Goal: Task Accomplishment & Management: Manage account settings

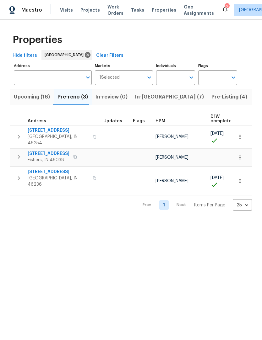
click at [116, 14] on span "Work Orders" at bounding box center [115, 10] width 16 height 13
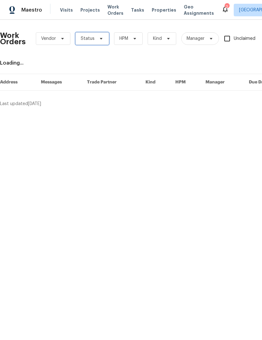
click at [90, 38] on span "Status" at bounding box center [88, 38] width 14 height 6
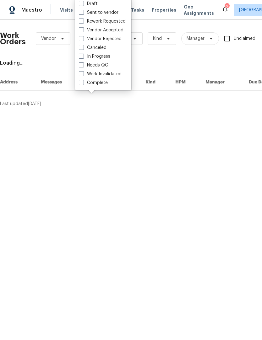
click at [107, 65] on label "Needs QC" at bounding box center [93, 65] width 29 height 6
click at [83, 65] on input "Needs QC" at bounding box center [81, 64] width 4 height 4
checkbox input "true"
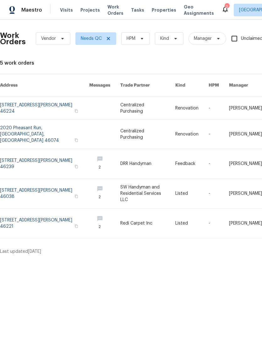
click at [22, 181] on link at bounding box center [44, 193] width 89 height 29
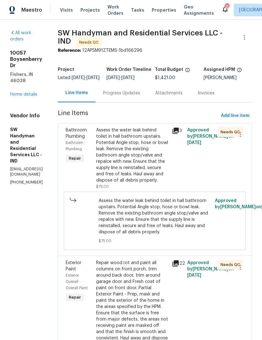
click at [147, 163] on div "Assess the water leak behind toilet in hall bathroom upstairs. Potential Angle …" at bounding box center [132, 155] width 72 height 56
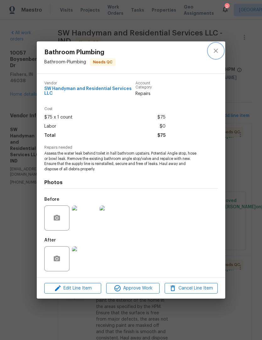
click at [216, 51] on icon "close" at bounding box center [216, 51] width 8 height 8
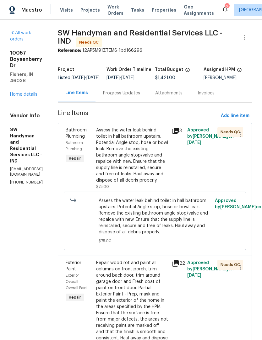
click at [143, 163] on div "Assess the water leak behind toilet in hall bathroom upstairs. Potential Angle …" at bounding box center [132, 155] width 72 height 56
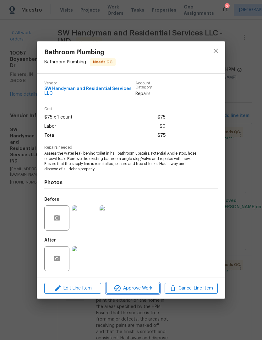
click at [140, 290] on span "Approve Work" at bounding box center [132, 288] width 49 height 8
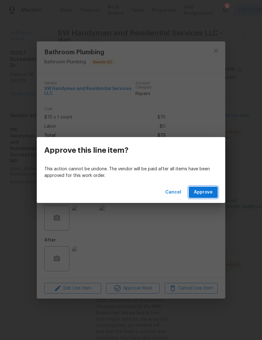
click at [210, 195] on span "Approve" at bounding box center [203, 193] width 19 height 8
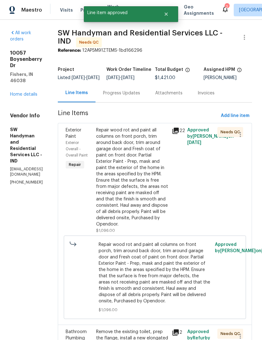
click at [147, 178] on div "Repair wood rot and paint all columns on front porch, trim around back door, tr…" at bounding box center [132, 177] width 72 height 100
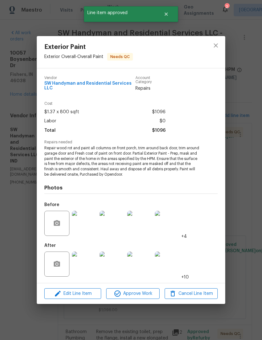
click at [88, 263] on img at bounding box center [84, 264] width 25 height 25
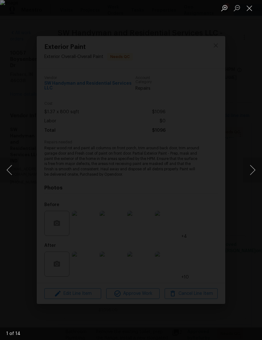
click at [254, 173] on button "Next image" at bounding box center [252, 169] width 19 height 25
click at [253, 174] on button "Next image" at bounding box center [252, 169] width 19 height 25
click at [251, 177] on button "Next image" at bounding box center [252, 169] width 19 height 25
click at [257, 172] on button "Next image" at bounding box center [252, 169] width 19 height 25
click at [254, 175] on button "Next image" at bounding box center [252, 169] width 19 height 25
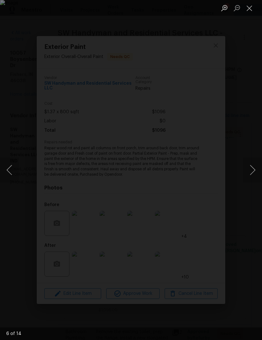
click at [256, 177] on button "Next image" at bounding box center [252, 169] width 19 height 25
click at [253, 178] on button "Next image" at bounding box center [252, 169] width 19 height 25
click at [250, 173] on button "Next image" at bounding box center [252, 169] width 19 height 25
click at [254, 177] on button "Next image" at bounding box center [252, 169] width 19 height 25
click at [256, 177] on button "Next image" at bounding box center [252, 169] width 19 height 25
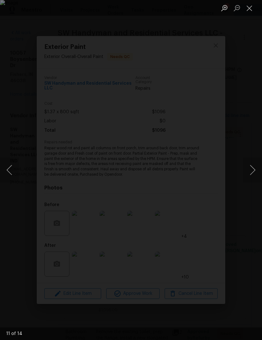
click at [253, 178] on button "Next image" at bounding box center [252, 169] width 19 height 25
click at [252, 179] on button "Next image" at bounding box center [252, 169] width 19 height 25
click at [254, 178] on button "Next image" at bounding box center [252, 169] width 19 height 25
click at [252, 9] on button "Close lightbox" at bounding box center [249, 8] width 13 height 11
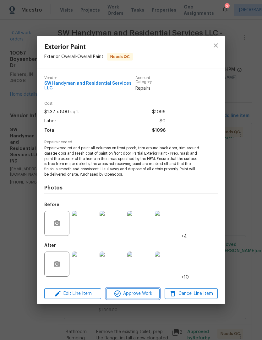
click at [141, 295] on span "Approve Work" at bounding box center [132, 294] width 49 height 8
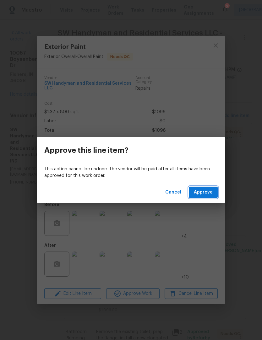
click at [209, 197] on button "Approve" at bounding box center [203, 193] width 29 height 12
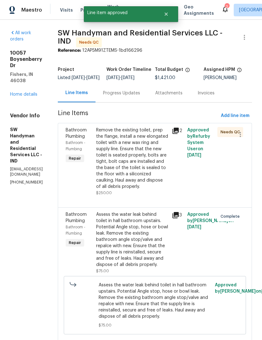
click at [148, 168] on div "Remove the existing toilet, prep the flange, install a new elongated toilet wit…" at bounding box center [132, 158] width 72 height 63
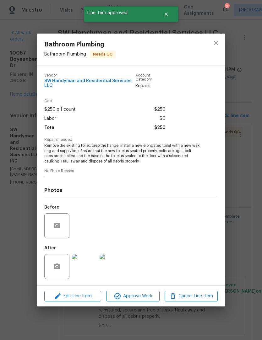
click at [88, 268] on img at bounding box center [84, 266] width 25 height 25
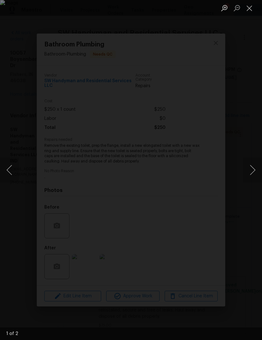
click at [247, 171] on button "Next image" at bounding box center [252, 169] width 19 height 25
click at [252, 176] on button "Next image" at bounding box center [252, 169] width 19 height 25
click at [252, 9] on button "Close lightbox" at bounding box center [249, 8] width 13 height 11
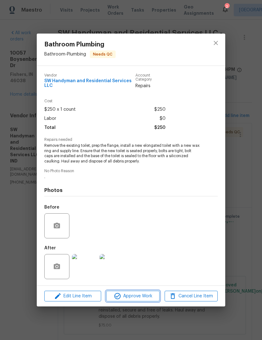
click at [146, 296] on span "Approve Work" at bounding box center [132, 296] width 49 height 8
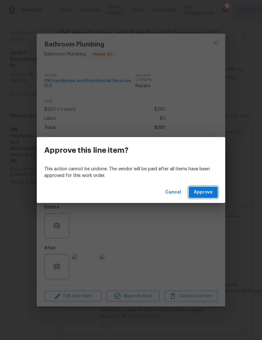
click at [210, 193] on span "Approve" at bounding box center [203, 193] width 19 height 8
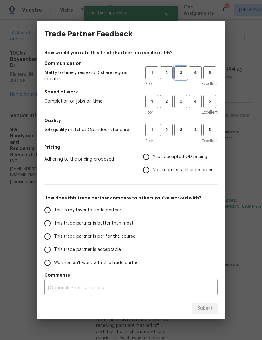
click at [179, 76] on span "3" at bounding box center [181, 72] width 12 height 7
click at [186, 101] on span "3" at bounding box center [181, 101] width 12 height 7
click at [183, 133] on span "3" at bounding box center [181, 129] width 12 height 7
click at [148, 159] on input "Yes - accepted OD pricing" at bounding box center [145, 156] width 13 height 13
radio input "true"
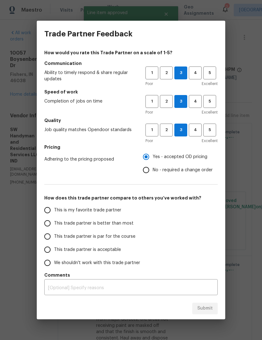
click at [70, 227] on label "This trade partner is better than most" at bounding box center [90, 223] width 99 height 13
click at [54, 227] on input "This trade partner is better than most" at bounding box center [47, 223] width 13 height 13
click at [202, 305] on span "Submit" at bounding box center [204, 309] width 15 height 8
radio input "true"
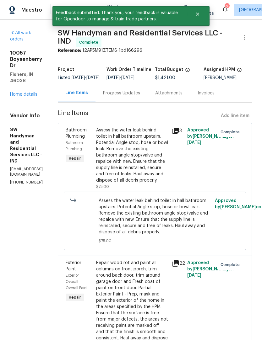
click at [31, 92] on link "Home details" at bounding box center [23, 94] width 27 height 4
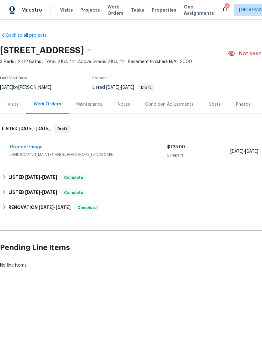
click at [34, 146] on link "Greener Image" at bounding box center [26, 147] width 33 height 4
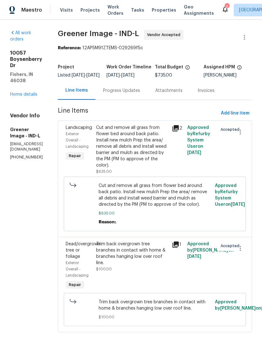
click at [136, 94] on div "Progress Updates" at bounding box center [121, 91] width 37 height 6
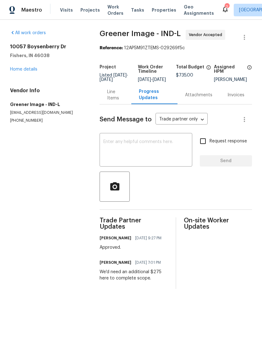
click at [115, 98] on div "Line Items" at bounding box center [115, 95] width 17 height 13
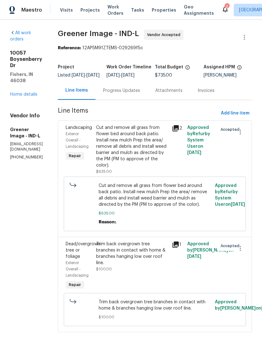
click at [140, 94] on div "Progress Updates" at bounding box center [121, 91] width 37 height 6
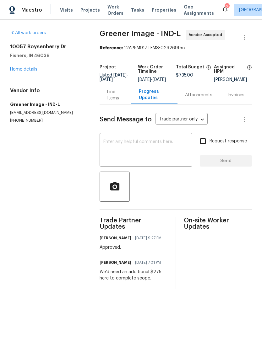
click at [112, 101] on div "Line Items" at bounding box center [115, 95] width 17 height 13
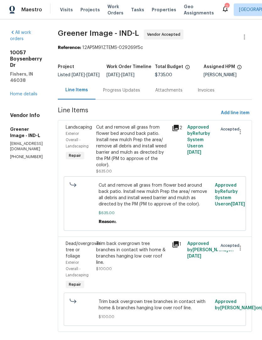
click at [22, 92] on link "Home details" at bounding box center [23, 94] width 27 height 4
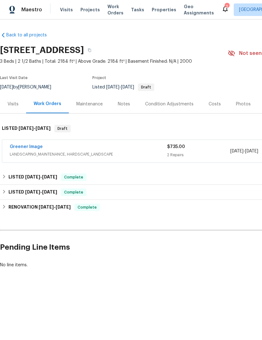
click at [221, 12] on icon at bounding box center [225, 9] width 8 height 8
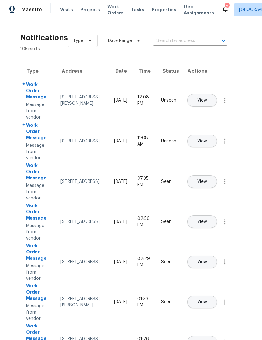
scroll to position [0, 0]
click at [207, 139] on span "View" at bounding box center [202, 141] width 10 height 5
click at [160, 9] on span "Properties" at bounding box center [164, 10] width 24 height 6
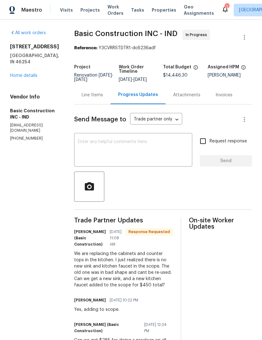
click at [78, 150] on textarea at bounding box center [133, 151] width 110 height 22
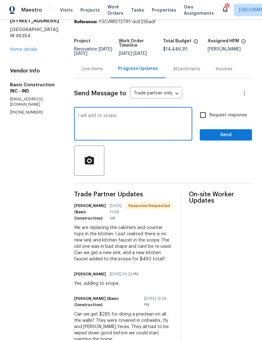
scroll to position [26, 0]
type textarea "I will add to scope. Thanks."
click at [234, 132] on span "Send" at bounding box center [226, 135] width 42 height 8
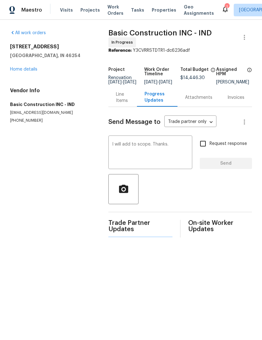
scroll to position [0, 0]
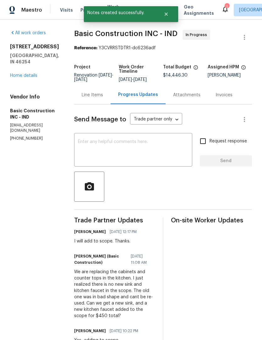
click at [221, 12] on icon at bounding box center [225, 9] width 8 height 8
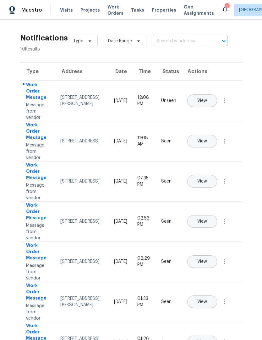
click at [207, 98] on span "View" at bounding box center [202, 100] width 10 height 5
click at [223, 104] on icon "button" at bounding box center [225, 101] width 8 height 8
click at [205, 109] on div "Mark Seen" at bounding box center [188, 108] width 49 height 6
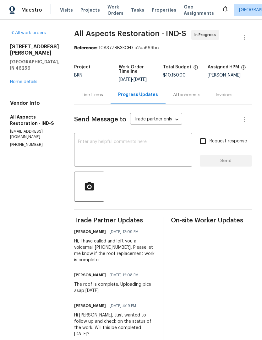
click at [98, 100] on div "Line Items" at bounding box center [92, 95] width 36 height 19
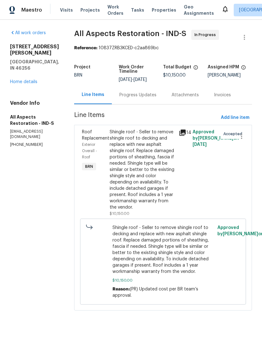
click at [161, 159] on div "Shingle roof - Seller to remove shingle roof to decking and replace with new as…" at bounding box center [141, 170] width 65 height 82
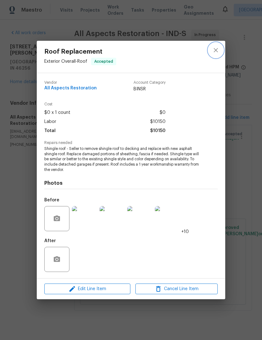
click at [216, 54] on button "close" at bounding box center [215, 50] width 15 height 15
